Goal: Information Seeking & Learning: Learn about a topic

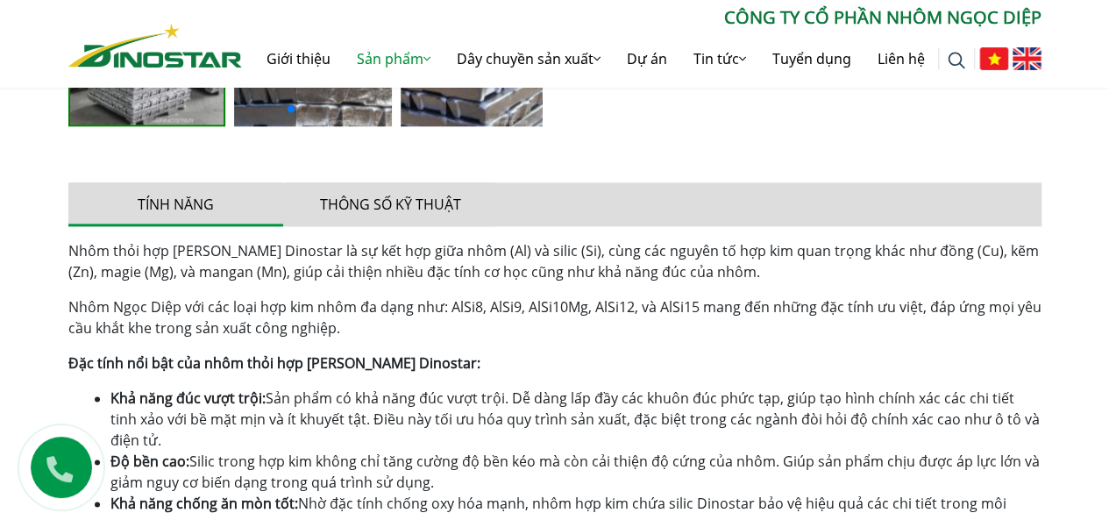
scroll to position [1052, 0]
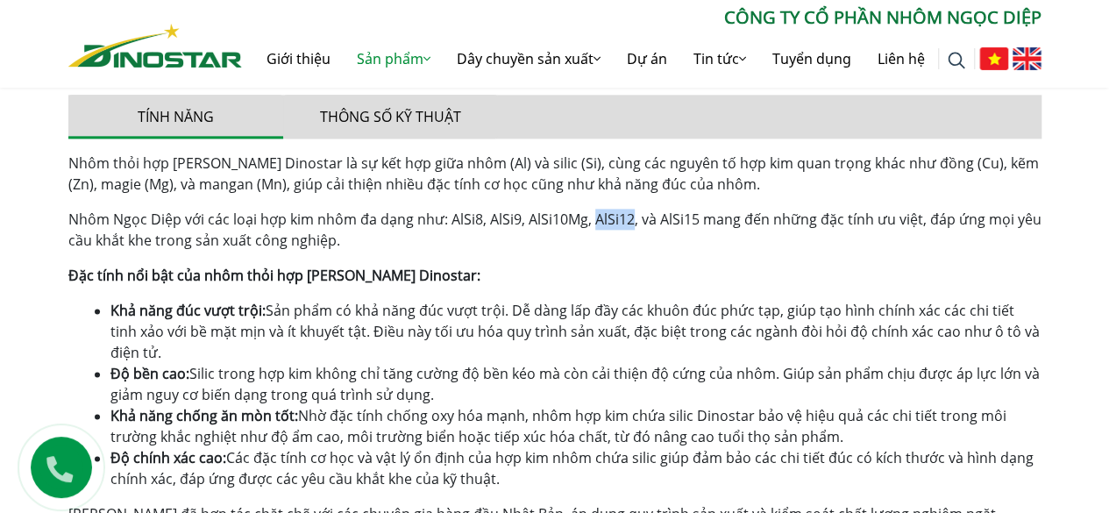
drag, startPoint x: 595, startPoint y: 222, endPoint x: 631, endPoint y: 226, distance: 36.2
click at [631, 226] on span "Nhôm Ngọc Diệp với các loại hợp kim nhôm đa dạng như: AlSi8, AlSi9, AlSi10Mg, A…" at bounding box center [554, 230] width 973 height 40
copy span "AlSi12"
drag, startPoint x: 655, startPoint y: 222, endPoint x: 694, endPoint y: 223, distance: 39.5
click at [694, 223] on span "Nhôm Ngọc Diệp với các loại hợp kim nhôm đa dạng như: AlSi8, AlSi9, AlSi10Mg, A…" at bounding box center [554, 230] width 973 height 40
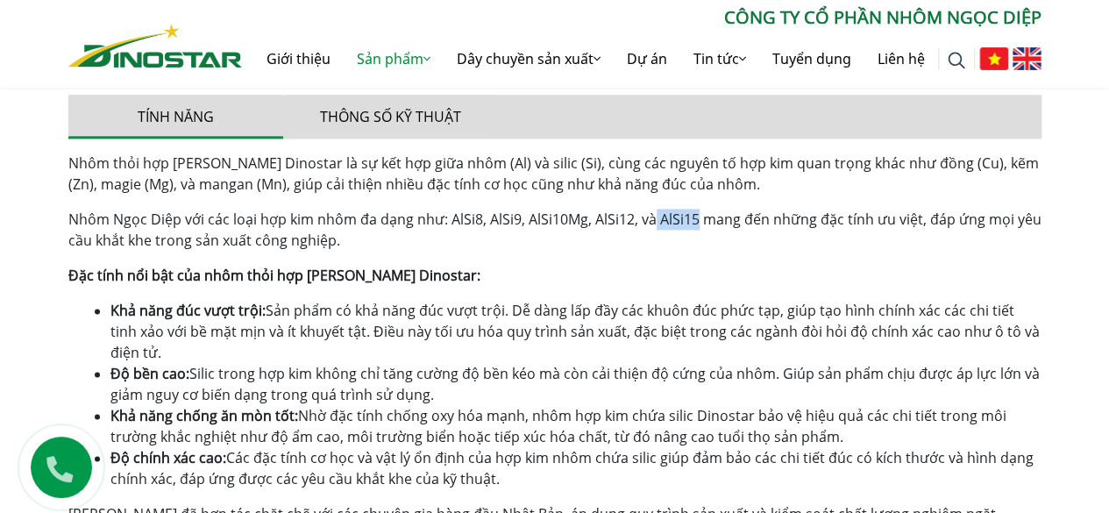
copy span "AlSi15"
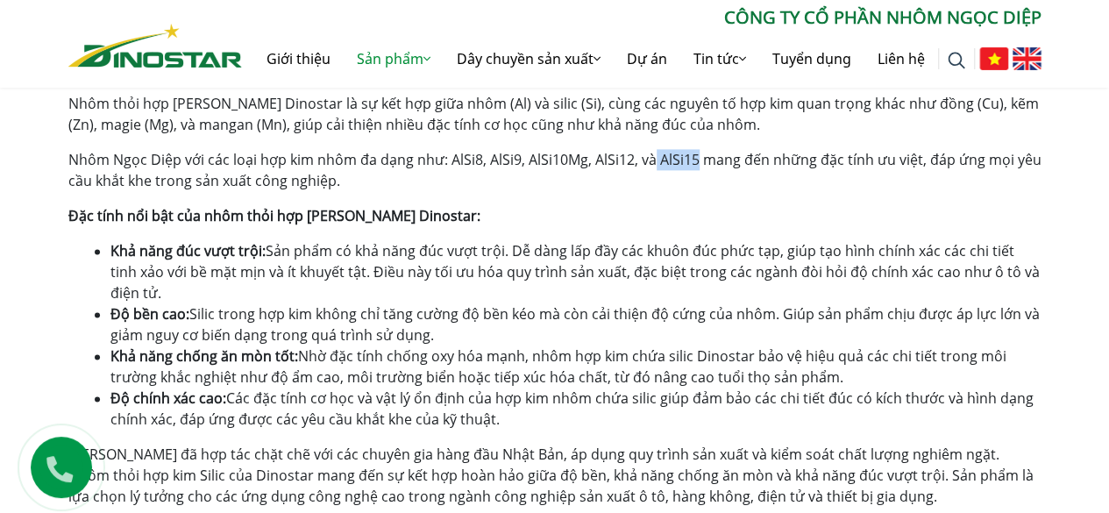
scroll to position [1140, 0]
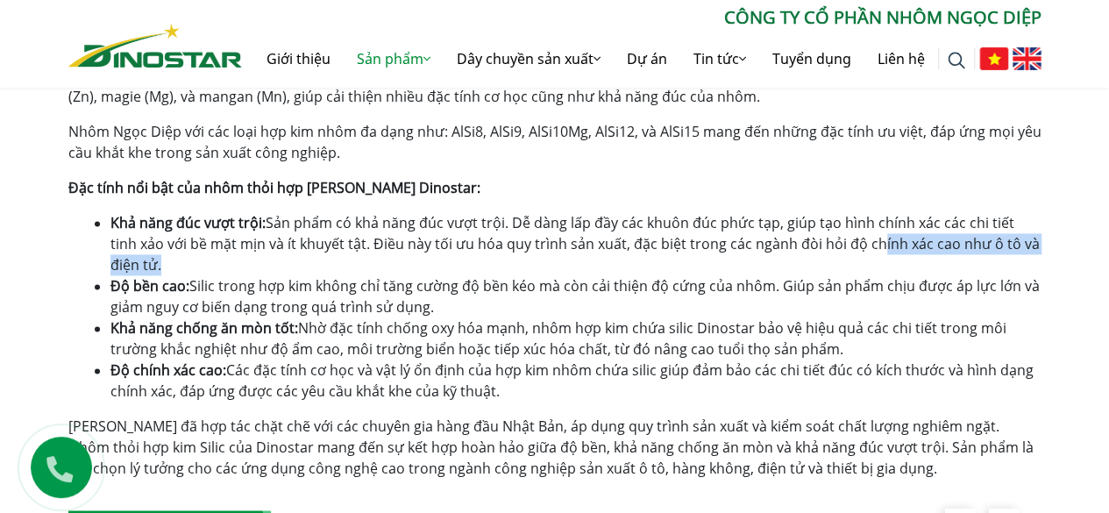
drag, startPoint x: 843, startPoint y: 237, endPoint x: 795, endPoint y: 262, distance: 54.5
click at [795, 262] on li "Khả năng đúc vượt trội: Sản phẩm có khả năng đúc vượt trội. Dễ dàng lấp đầy các…" at bounding box center [575, 243] width 931 height 63
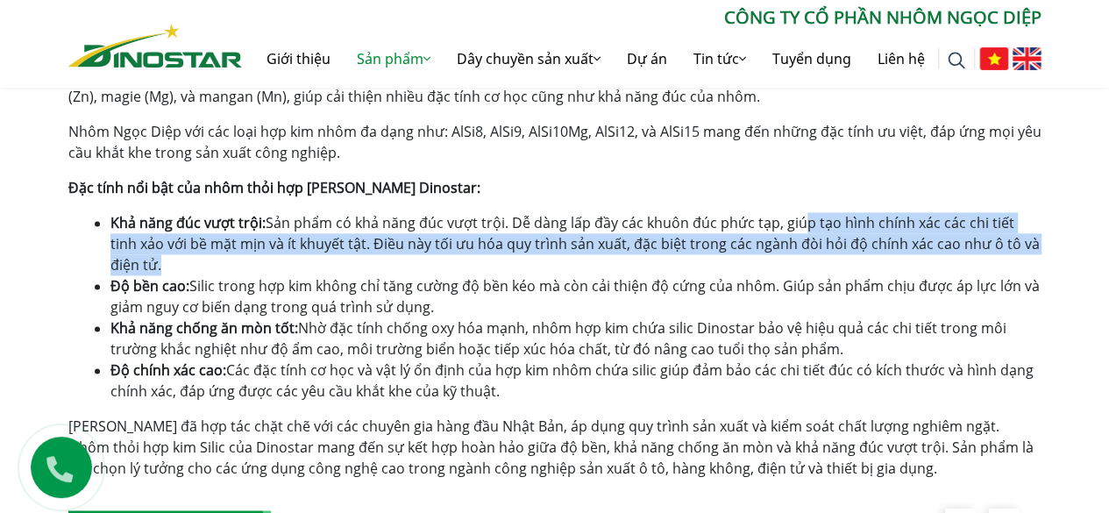
drag, startPoint x: 795, startPoint y: 262, endPoint x: 803, endPoint y: 229, distance: 34.2
click at [803, 229] on li "Khả năng đúc vượt trội: Sản phẩm có khả năng đúc vượt trội. Dễ dàng lấp đầy các…" at bounding box center [575, 243] width 931 height 63
click at [803, 229] on span "Sản phẩm có khả năng đúc vượt trội. Dễ dàng lấp đầy các khuôn đúc phức tạp, giú…" at bounding box center [574, 243] width 929 height 61
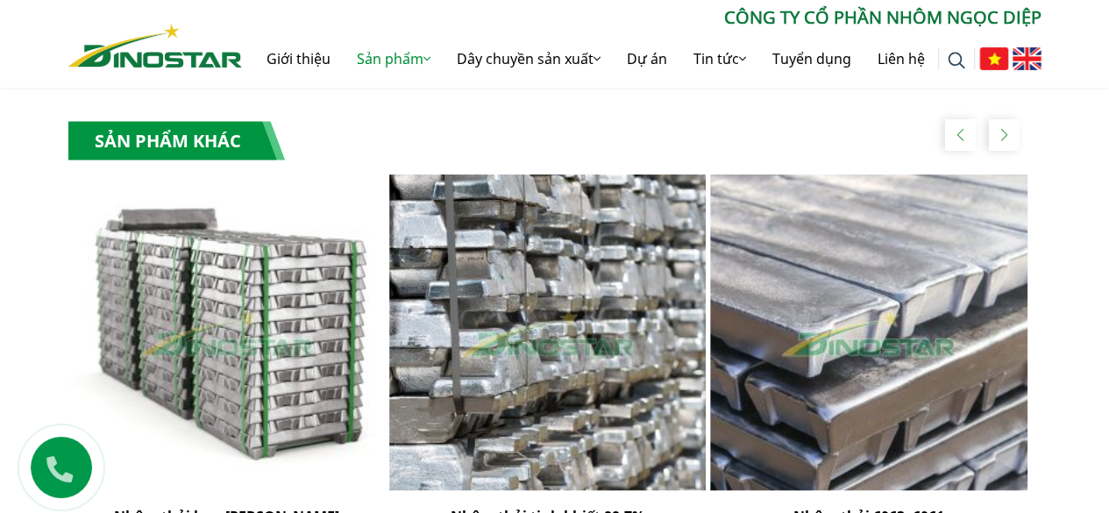
scroll to position [1491, 0]
